Goal: Communication & Community: Ask a question

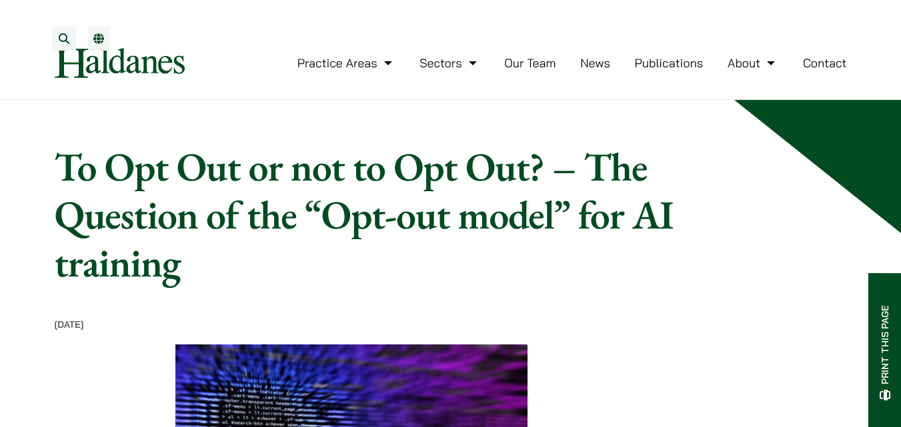
click at [842, 71] on link "Contact" at bounding box center [825, 62] width 44 height 15
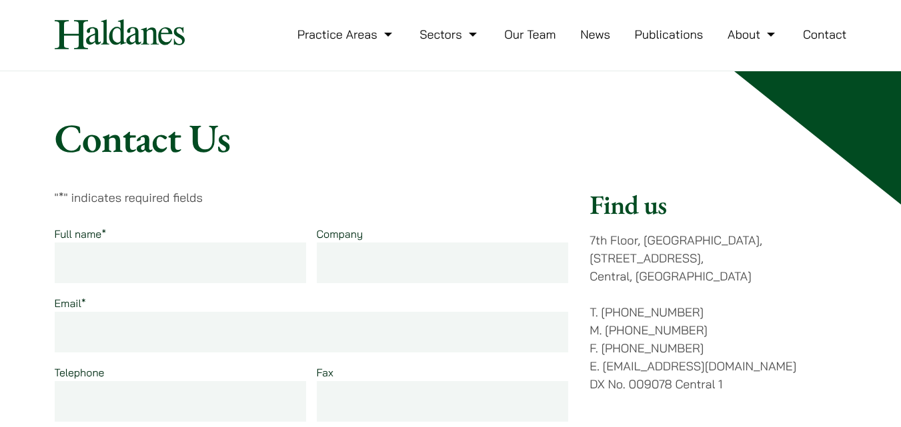
scroll to position [133, 0]
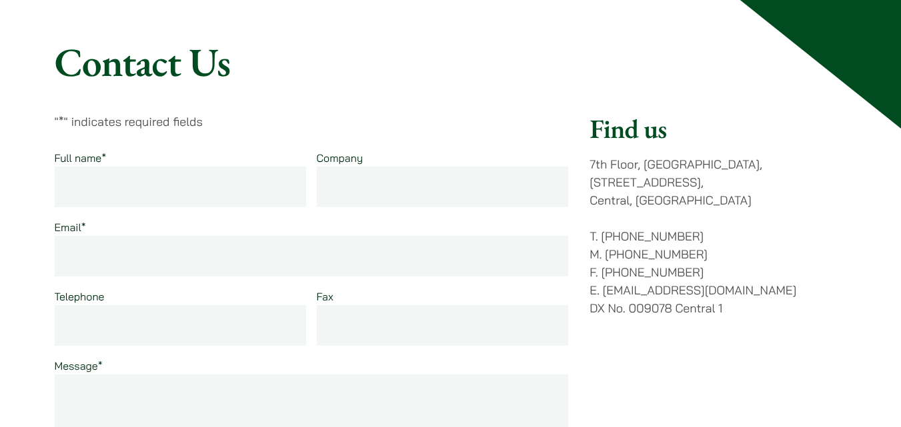
click at [231, 180] on input "Full name *" at bounding box center [181, 187] width 252 height 41
type input "jessica haris"
type input "SEO"
type input "jessicaharis46@gmail.com"
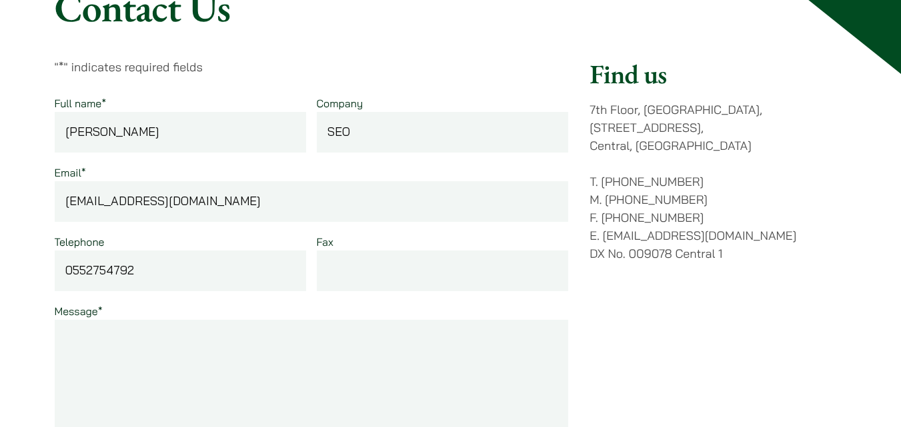
scroll to position [200, 0]
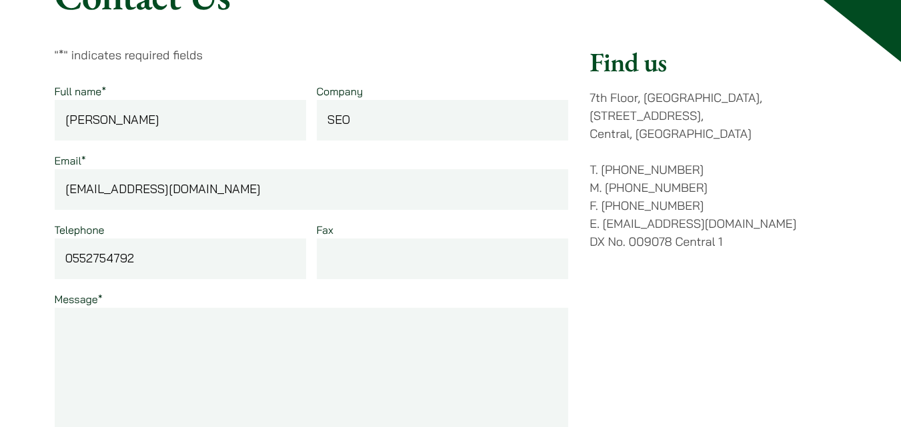
click at [397, 247] on input "Fax" at bounding box center [443, 259] width 252 height 41
click at [189, 252] on input "0552754792" at bounding box center [181, 259] width 252 height 41
type input "03017263720"
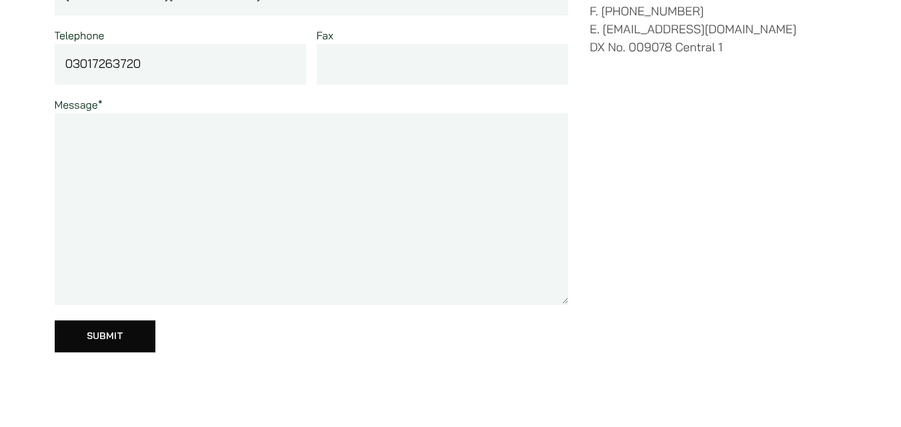
scroll to position [400, 0]
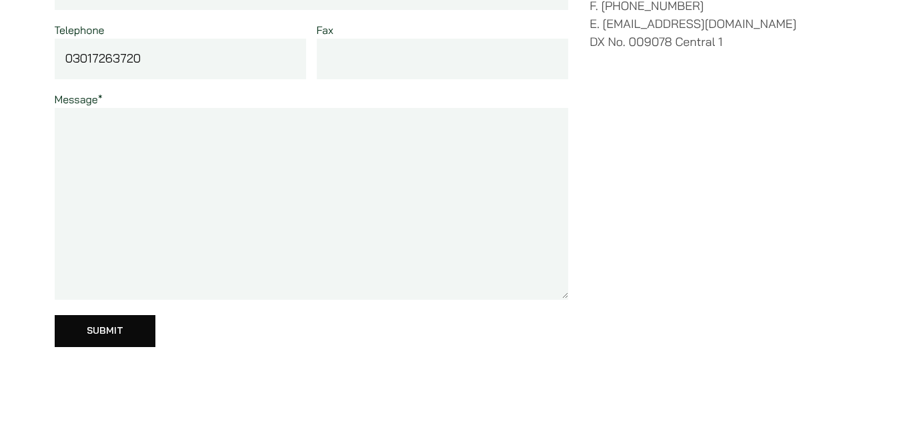
click at [339, 171] on textarea "Message *" at bounding box center [312, 204] width 514 height 192
click at [255, 235] on textarea "Message *" at bounding box center [312, 204] width 514 height 192
paste textarea "Hello, We hope you're having a great day. We came across your website recently …"
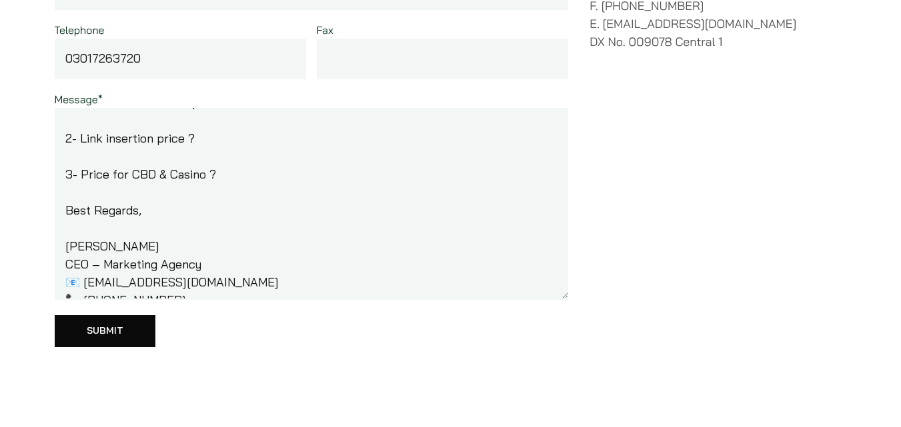
scroll to position [257, 0]
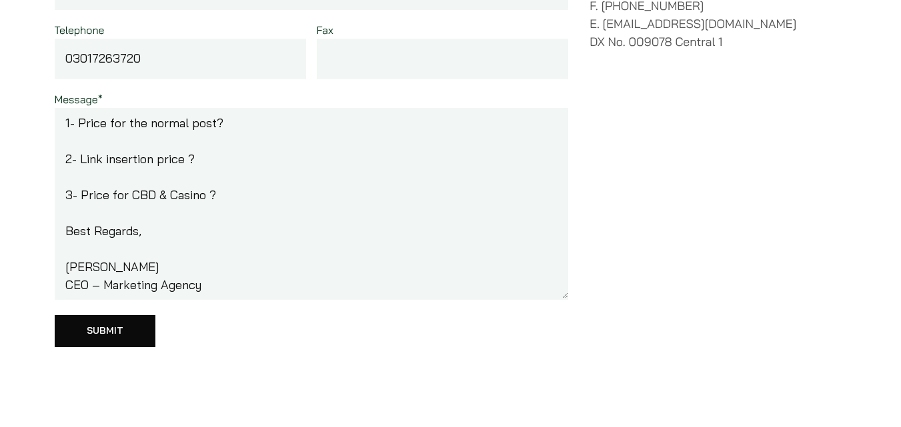
type textarea "Hello, We hope you're having a great day. We came across your website recently …"
click at [342, 63] on input "Fax" at bounding box center [443, 59] width 252 height 41
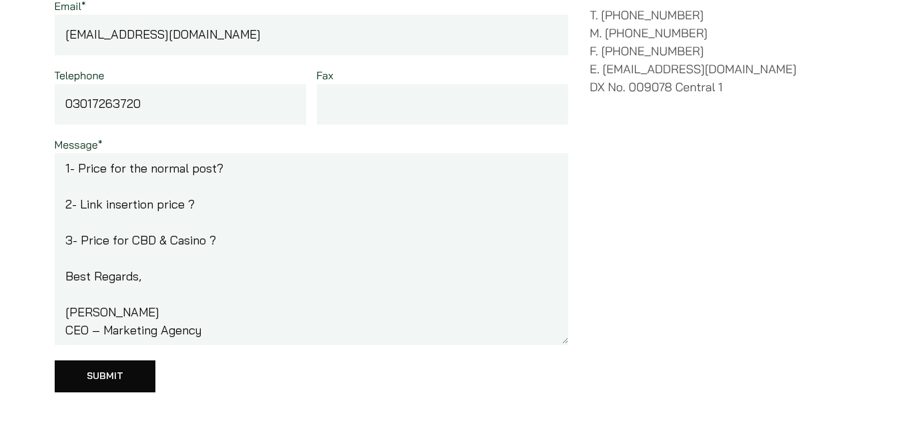
scroll to position [333, 0]
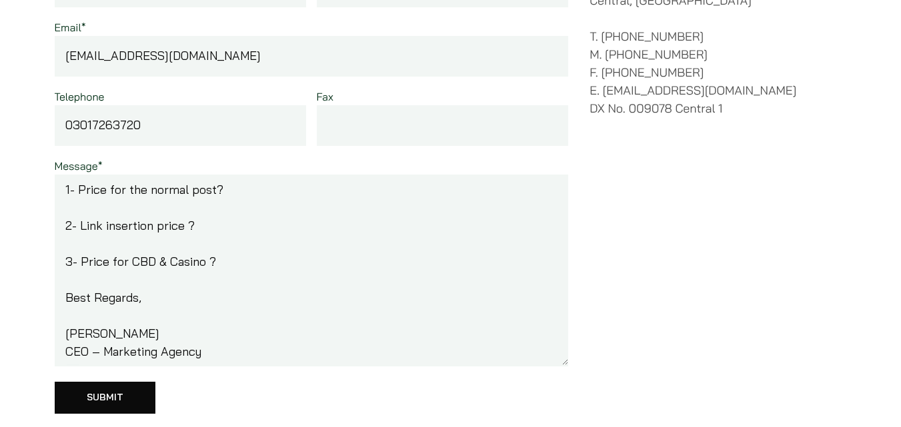
paste input "(Article ready) Guest post proposal for your website"
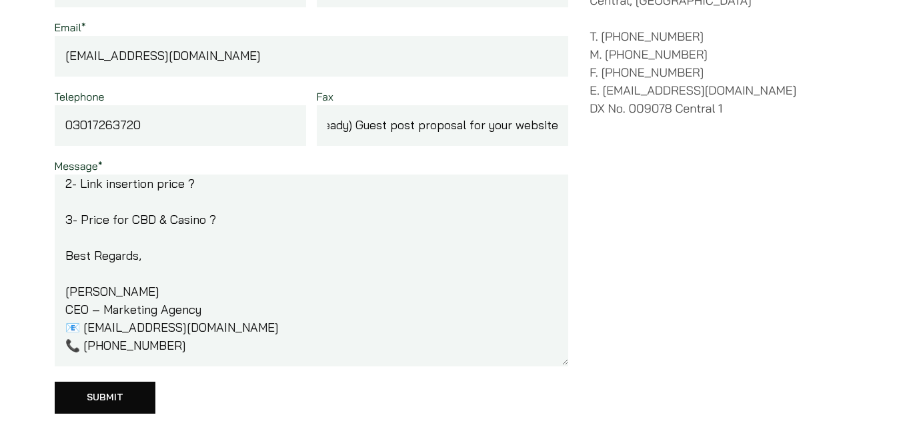
scroll to position [335, 0]
type input "(Article ready) Guest post proposal for your website"
click at [130, 399] on input "Submit" at bounding box center [105, 398] width 101 height 32
